Goal: Task Accomplishment & Management: Complete application form

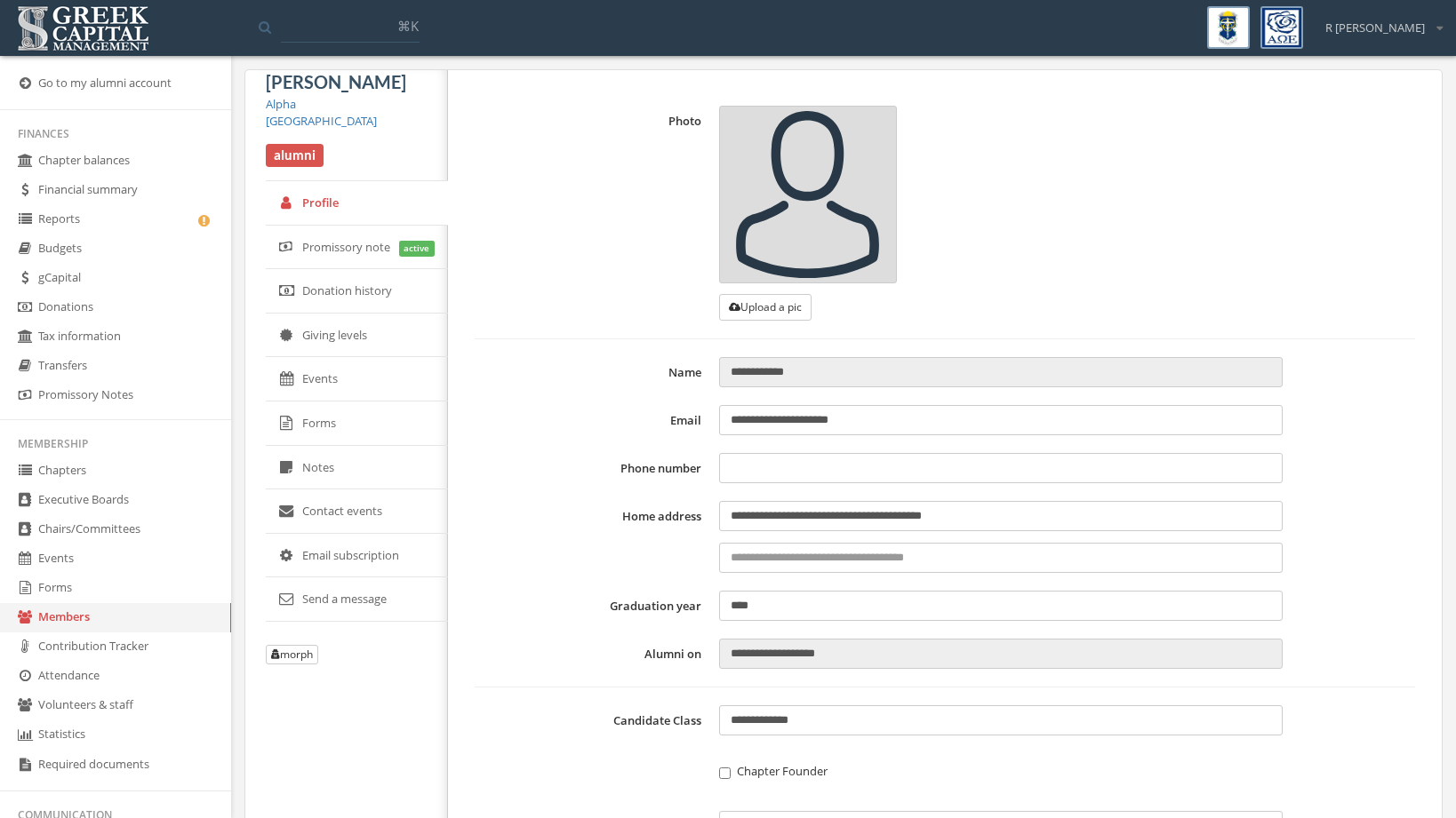
type input "**********"
click at [150, 215] on link "Reports" at bounding box center [115, 220] width 231 height 29
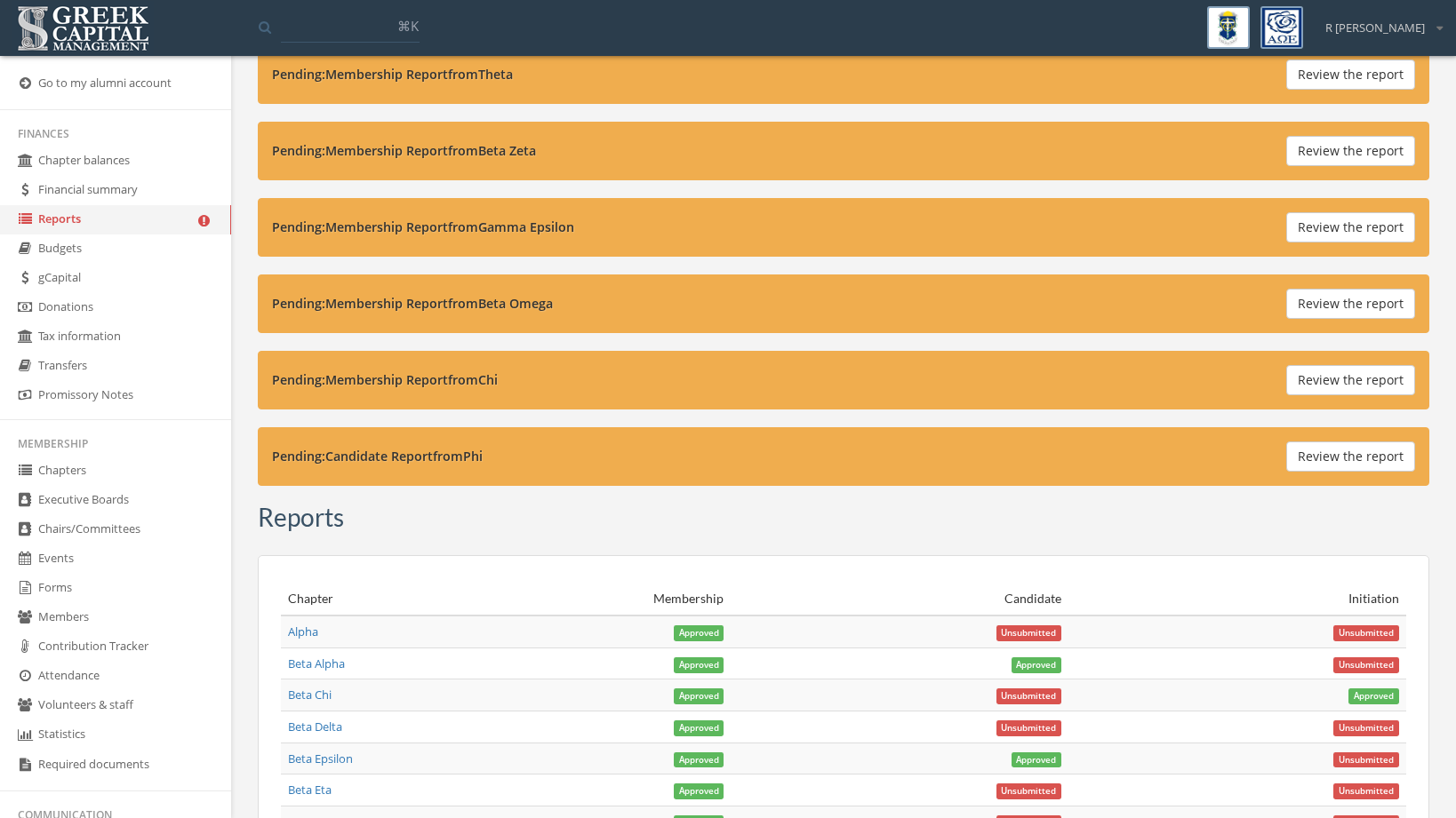
scroll to position [476, 0]
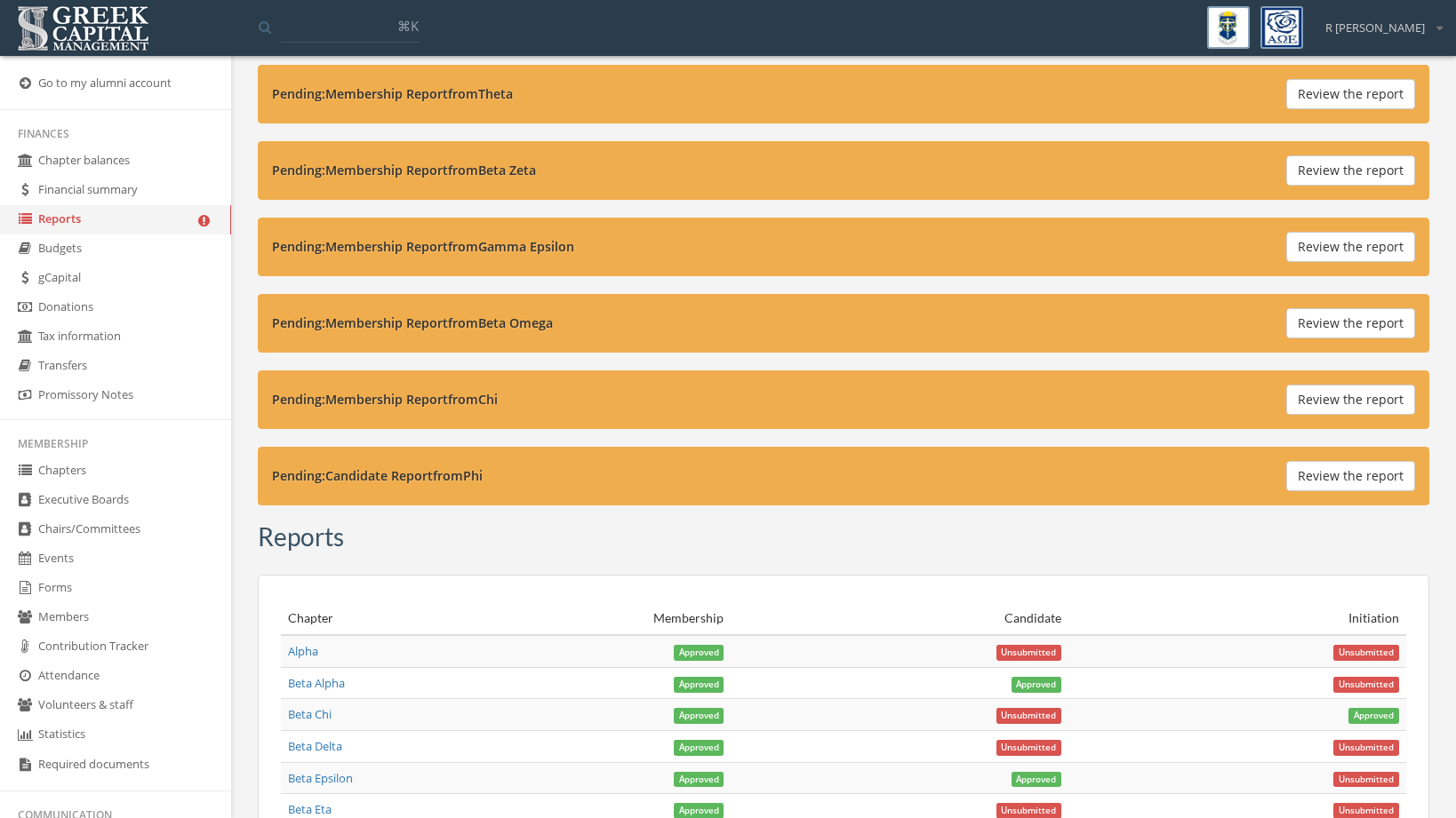
click at [1311, 472] on button "Review the report" at bounding box center [1350, 476] width 129 height 30
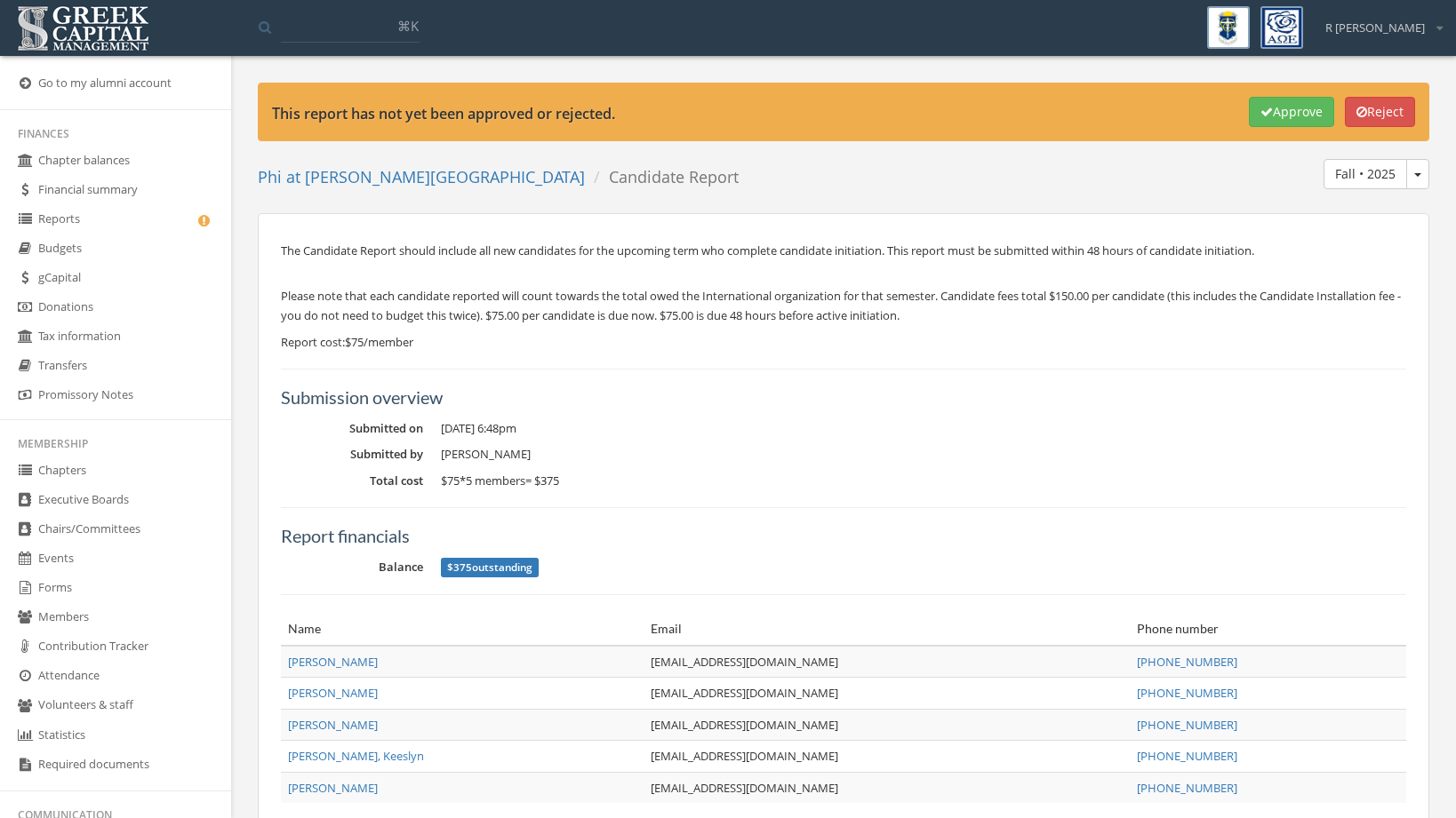
click at [1265, 116] on button "Approve" at bounding box center [1290, 112] width 85 height 30
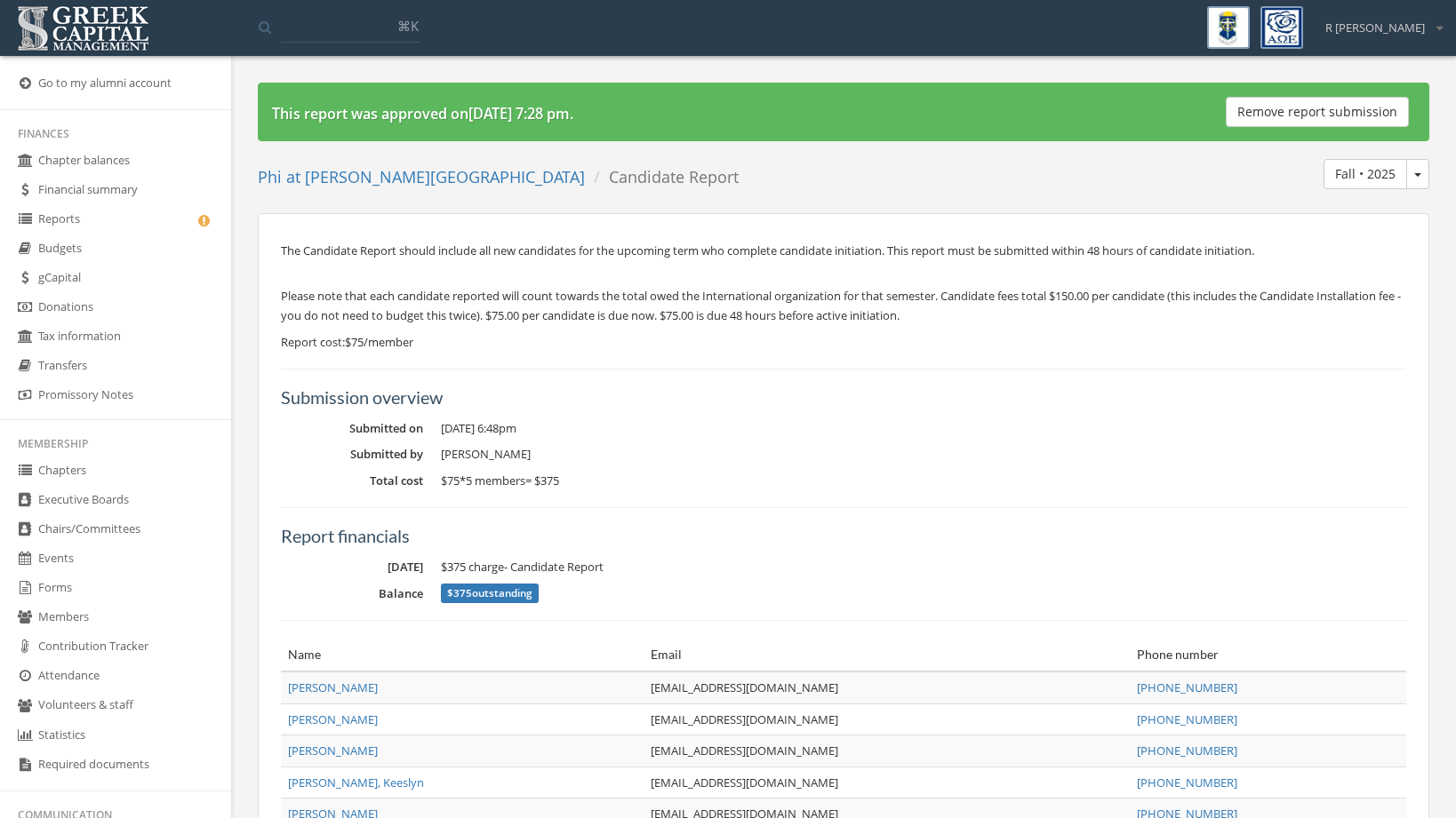
click at [153, 217] on link "Reports" at bounding box center [115, 220] width 231 height 29
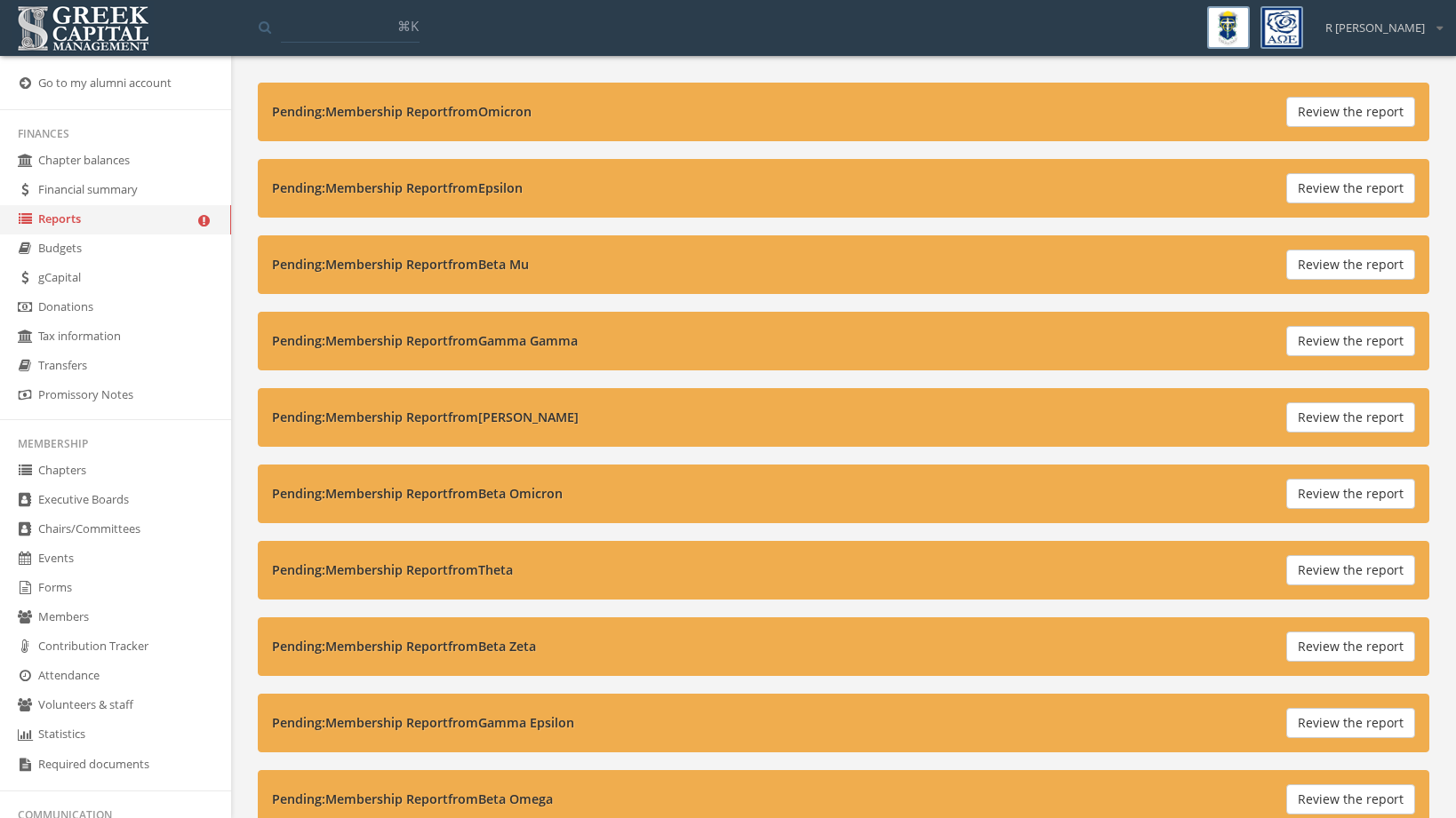
click at [1333, 108] on button "Review the report" at bounding box center [1350, 112] width 129 height 30
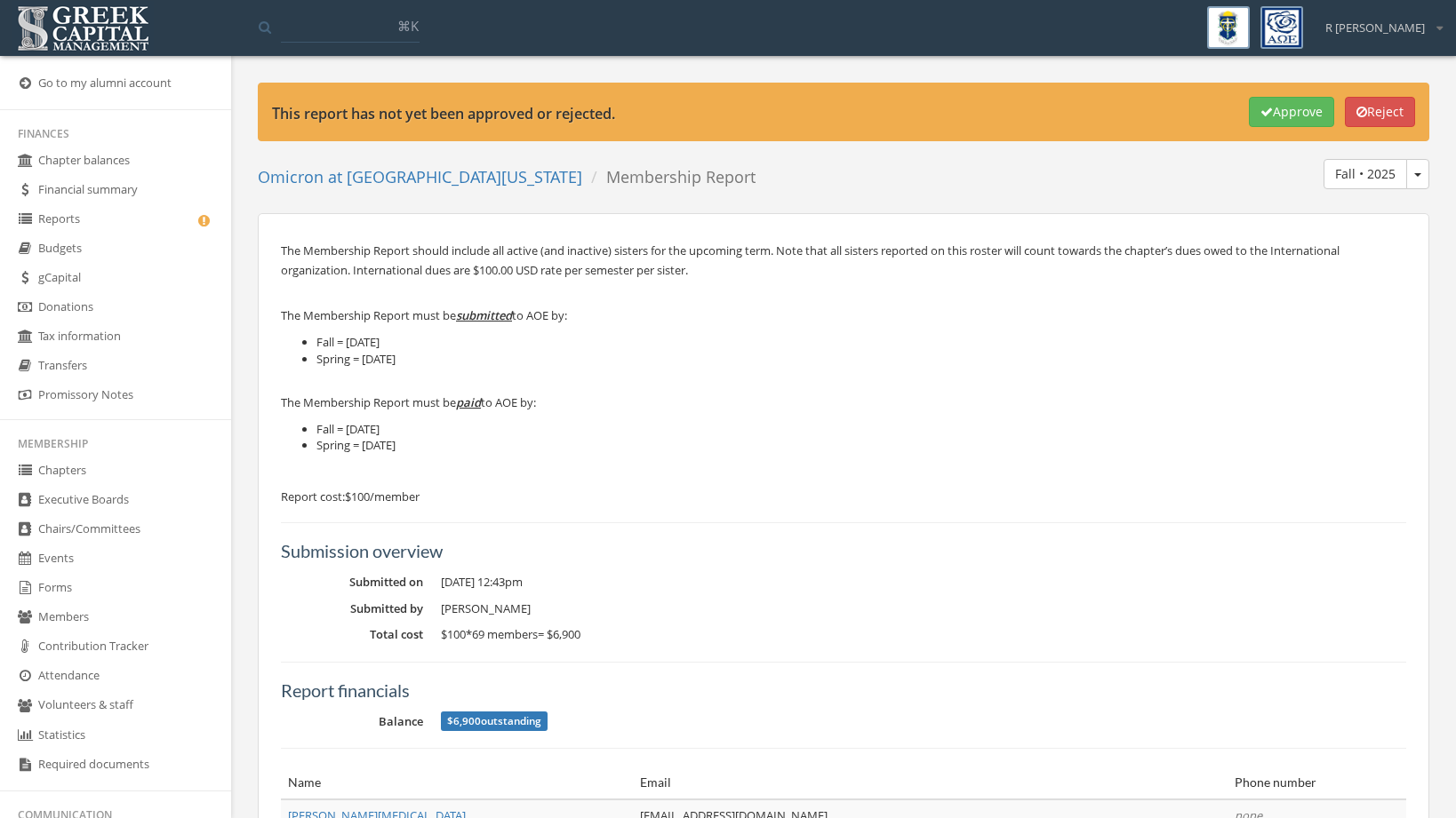
click at [152, 217] on link "Reports" at bounding box center [115, 220] width 231 height 29
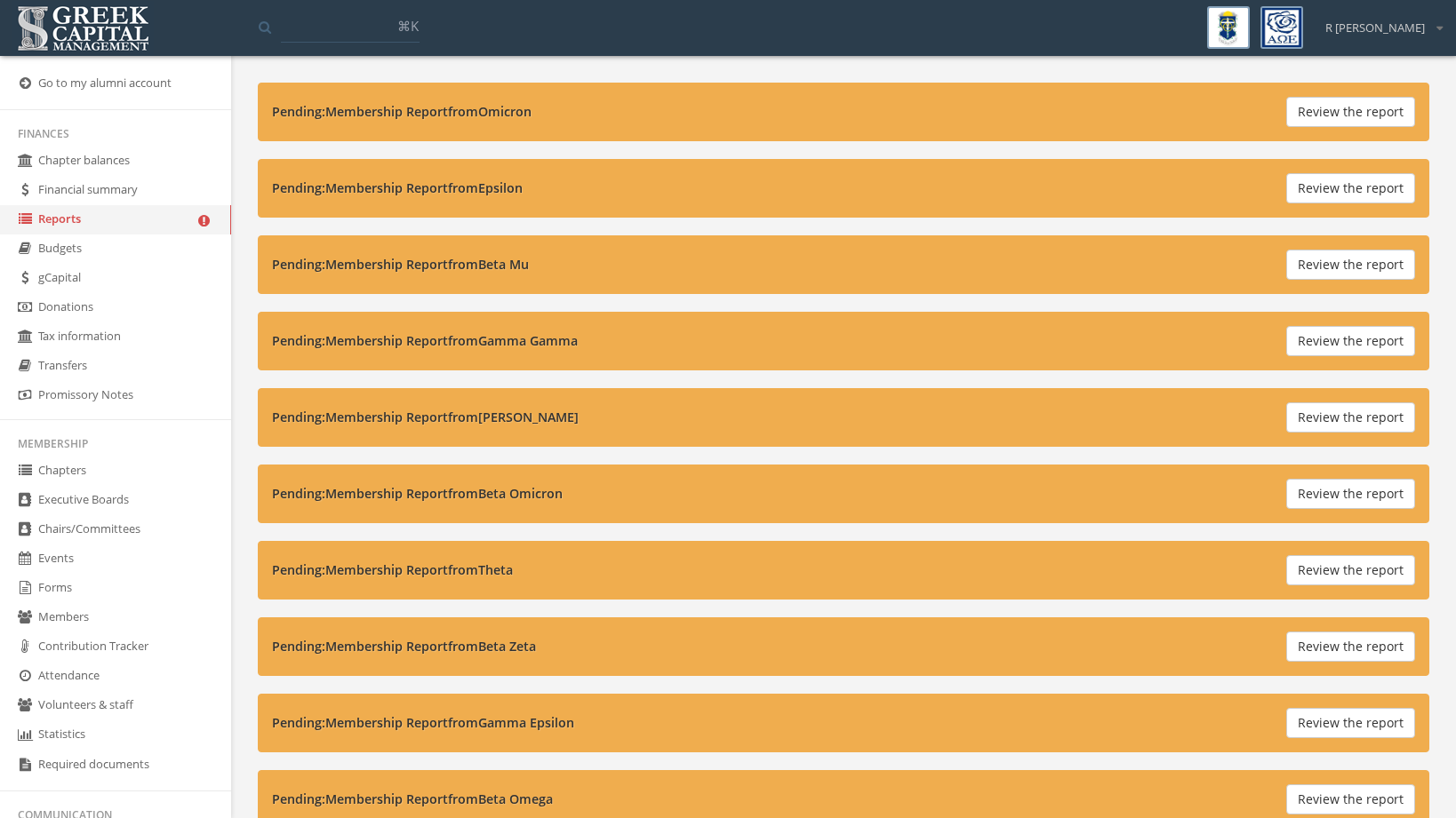
click at [1331, 190] on button "Review the report" at bounding box center [1350, 188] width 129 height 30
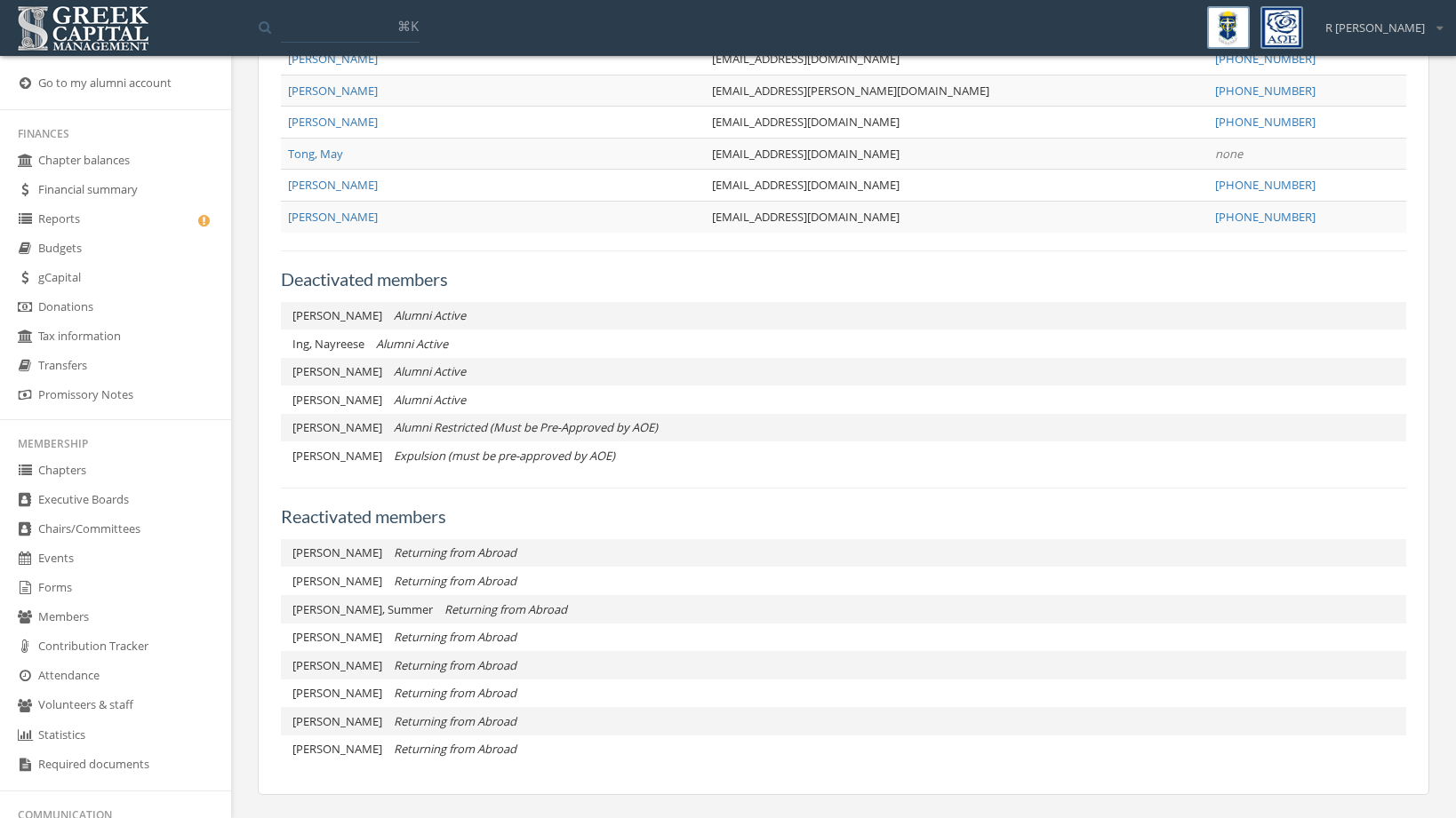
scroll to position [1041, 0]
drag, startPoint x: 115, startPoint y: 599, endPoint x: 871, endPoint y: 11, distance: 957.7
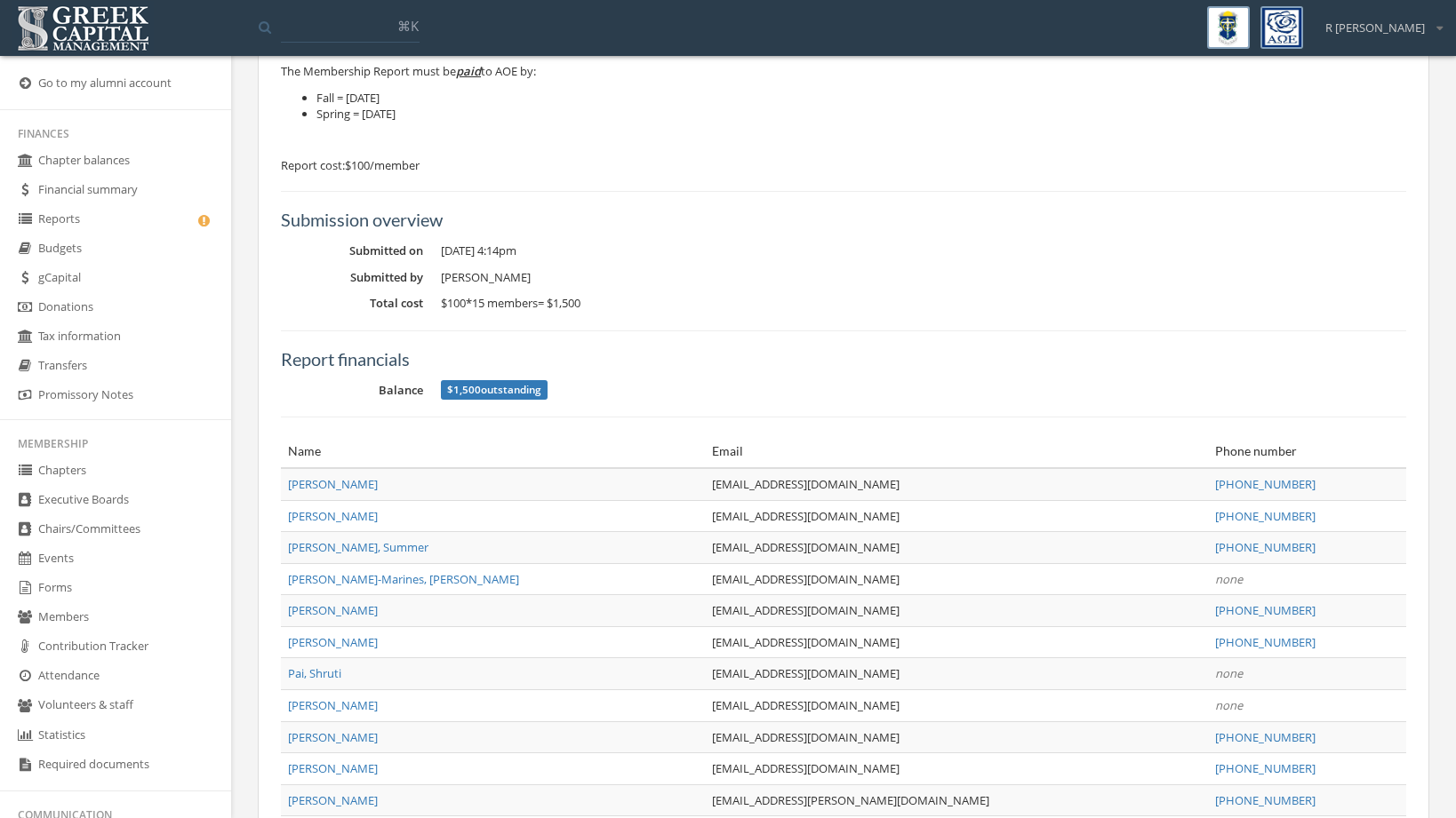
scroll to position [0, 0]
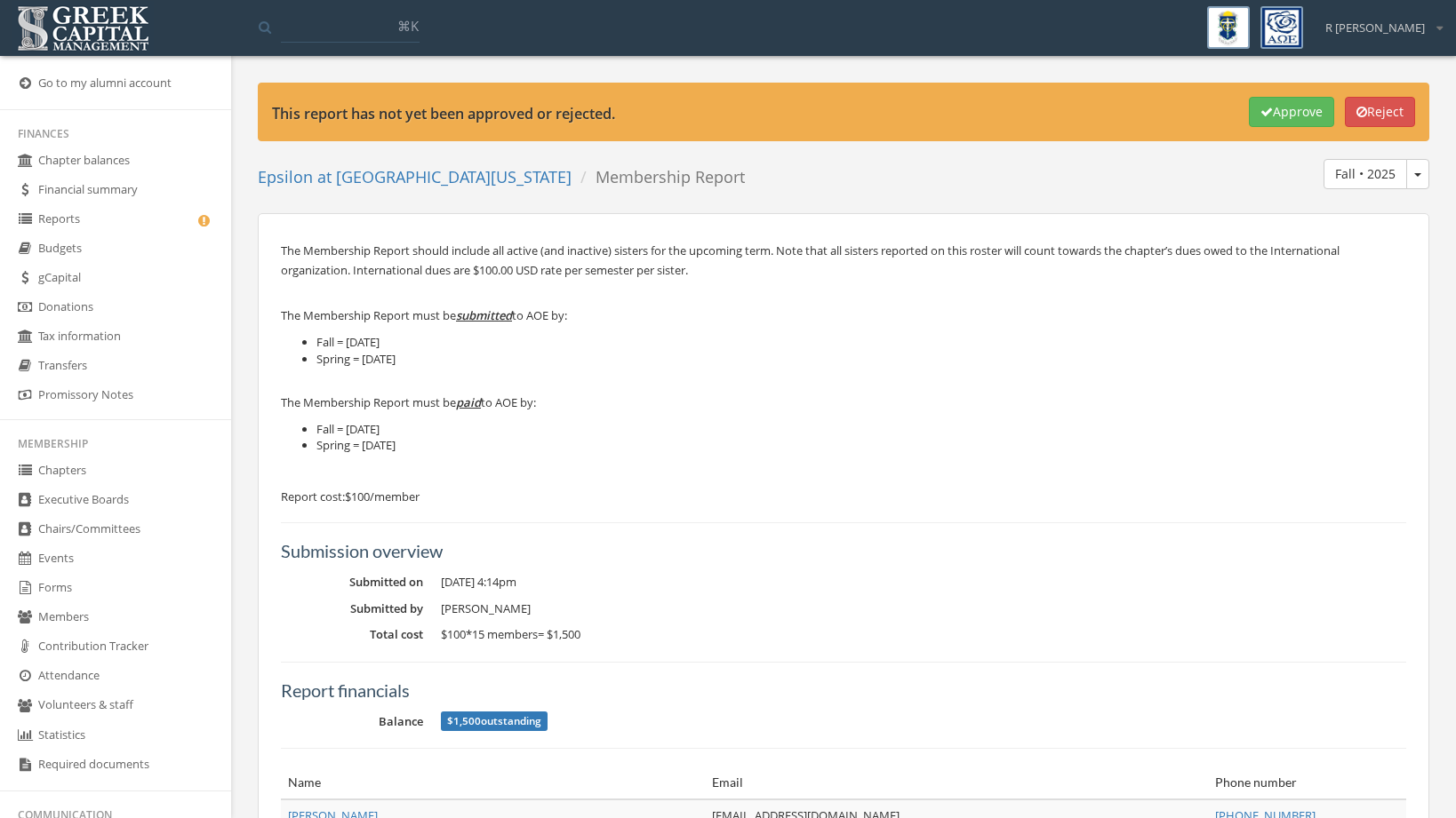
click at [471, 180] on link "Epsilon at [GEOGRAPHIC_DATA][US_STATE]" at bounding box center [414, 177] width 313 height 22
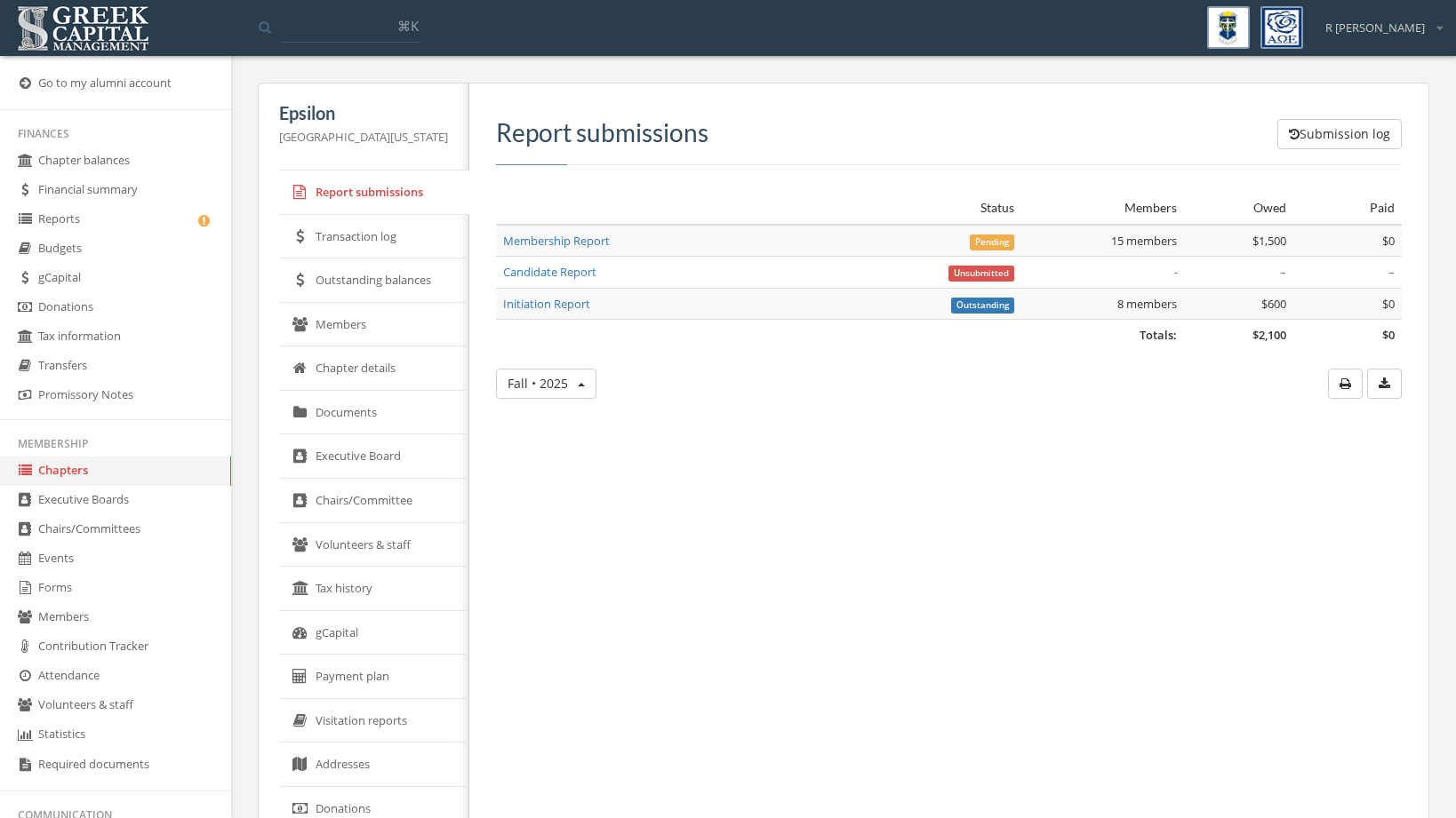
click at [129, 224] on link "Reports" at bounding box center [115, 220] width 231 height 29
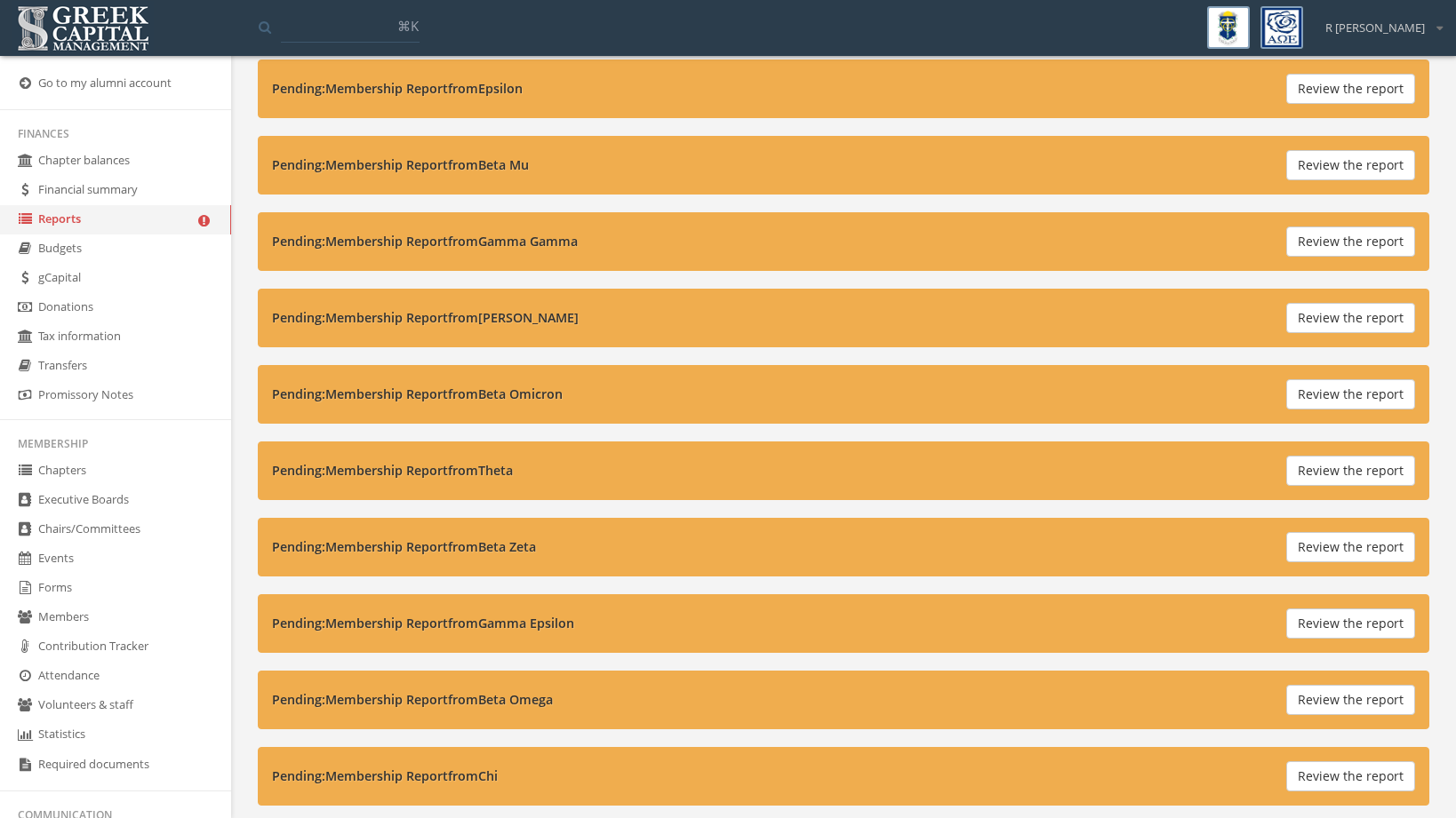
scroll to position [105, 0]
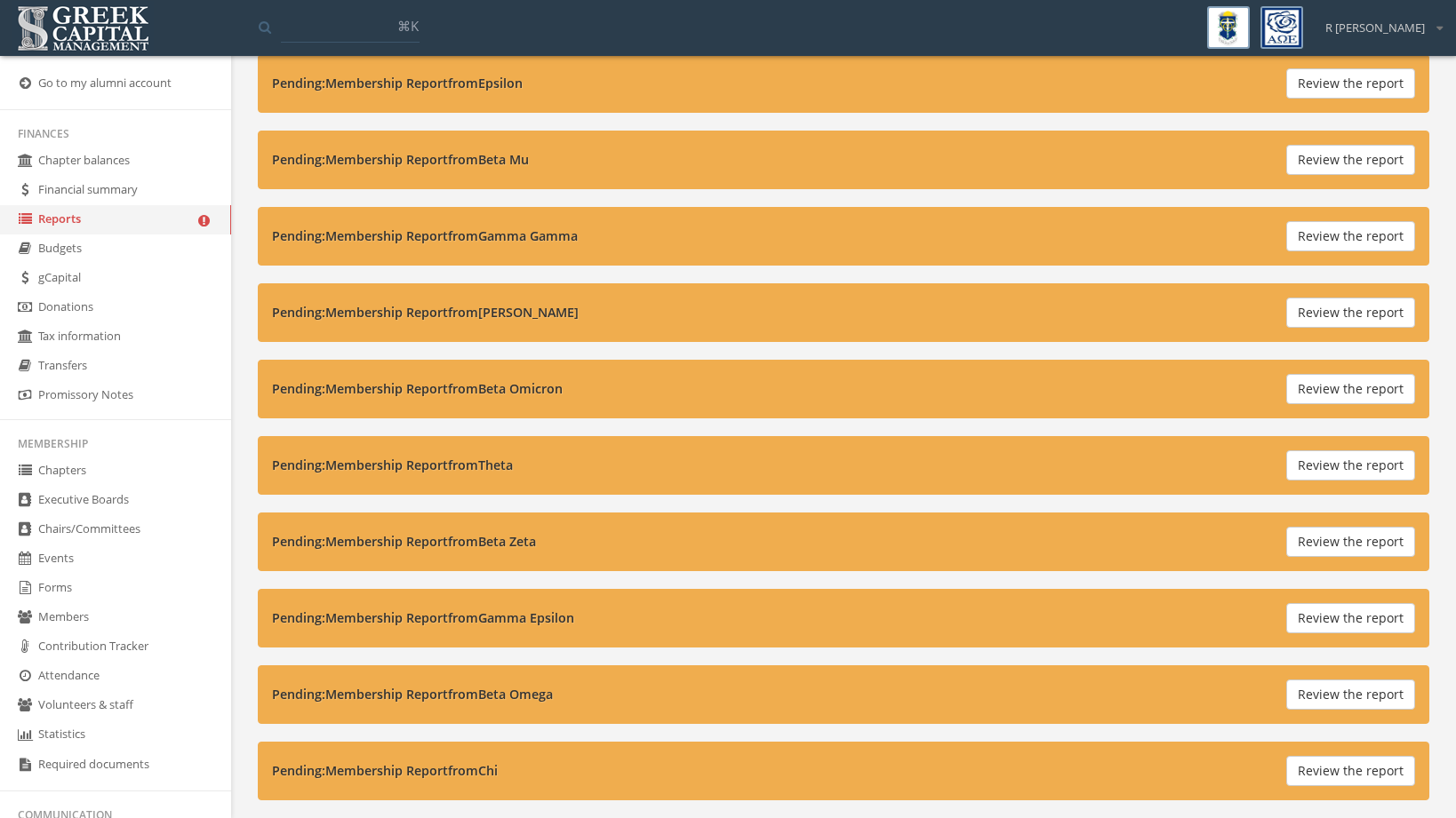
click at [1323, 306] on button "Review the report" at bounding box center [1350, 312] width 129 height 30
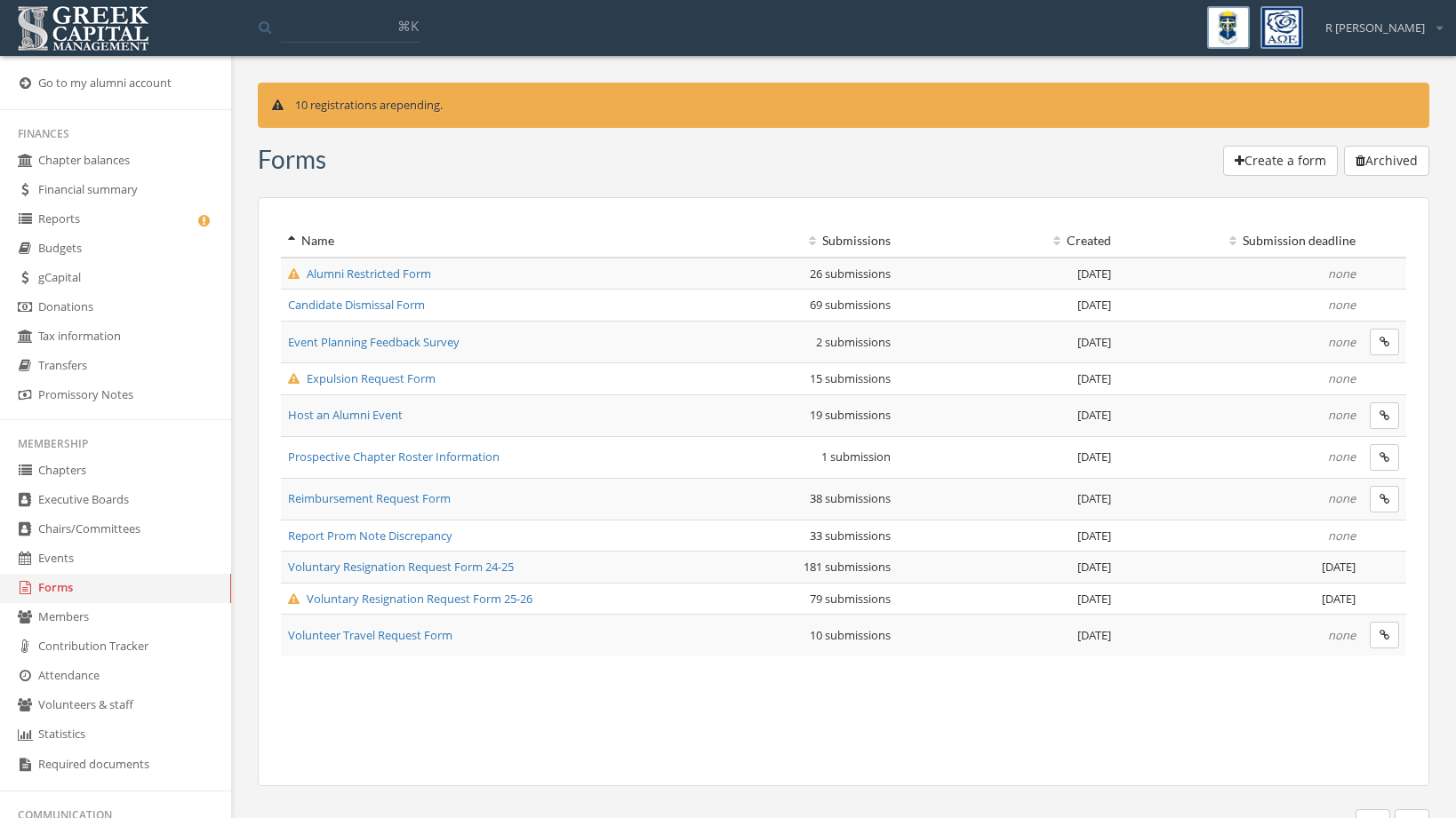
click at [429, 378] on span "Expulsion Request Form" at bounding box center [362, 378] width 148 height 16
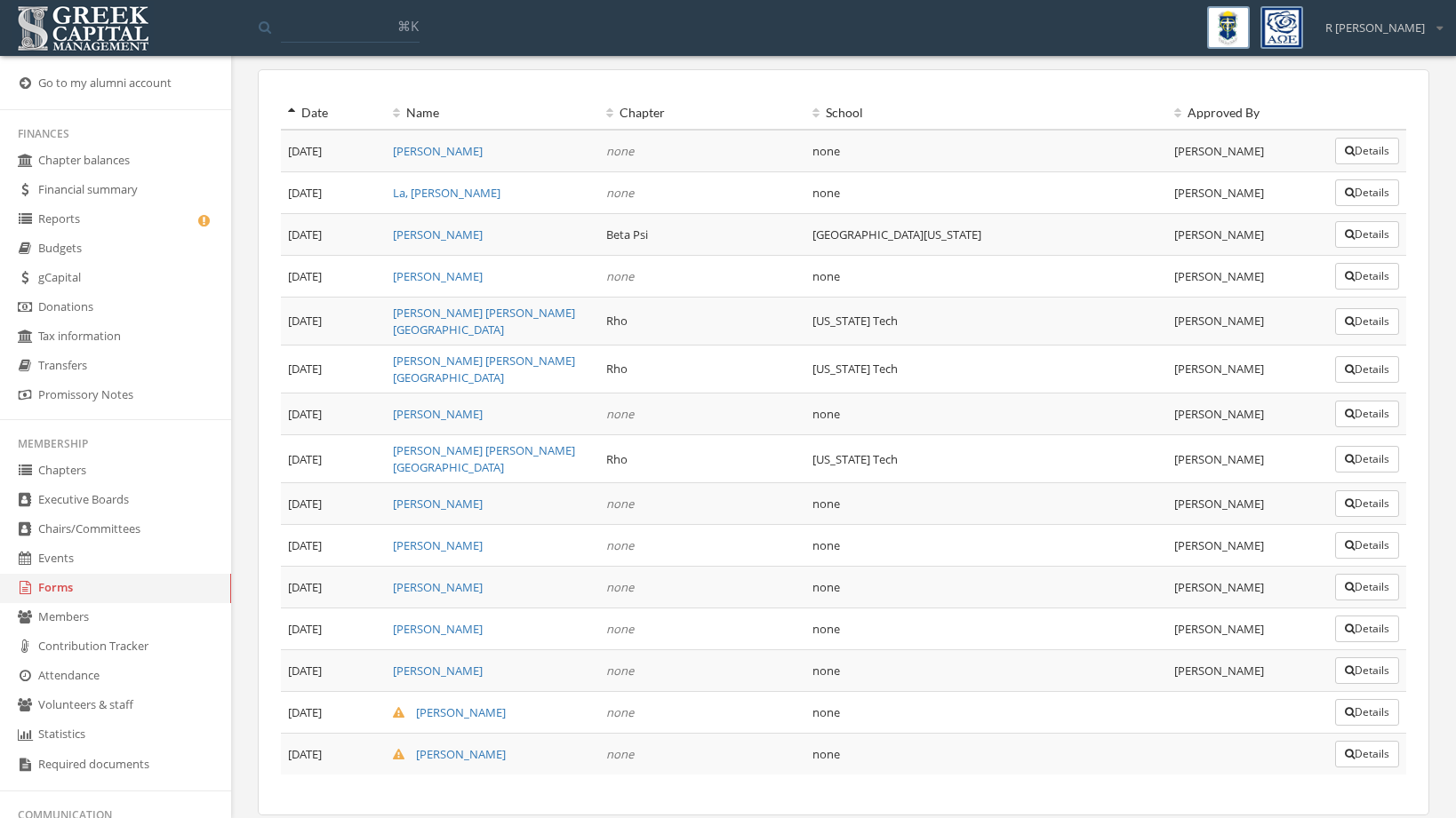
scroll to position [336, 0]
